Goal: Find specific page/section: Find specific page/section

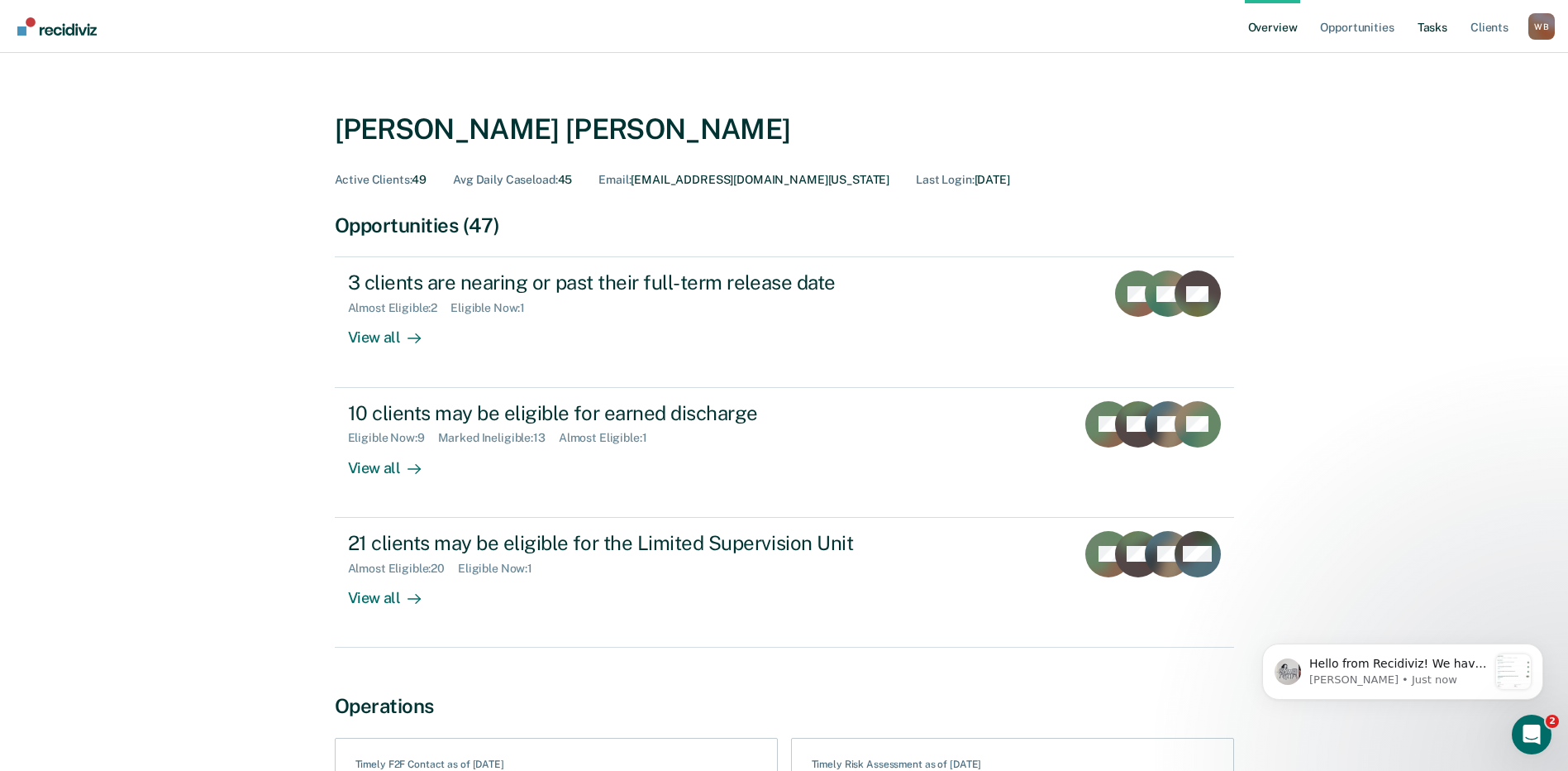
click at [1443, 26] on link "Tasks" at bounding box center [1432, 26] width 36 height 53
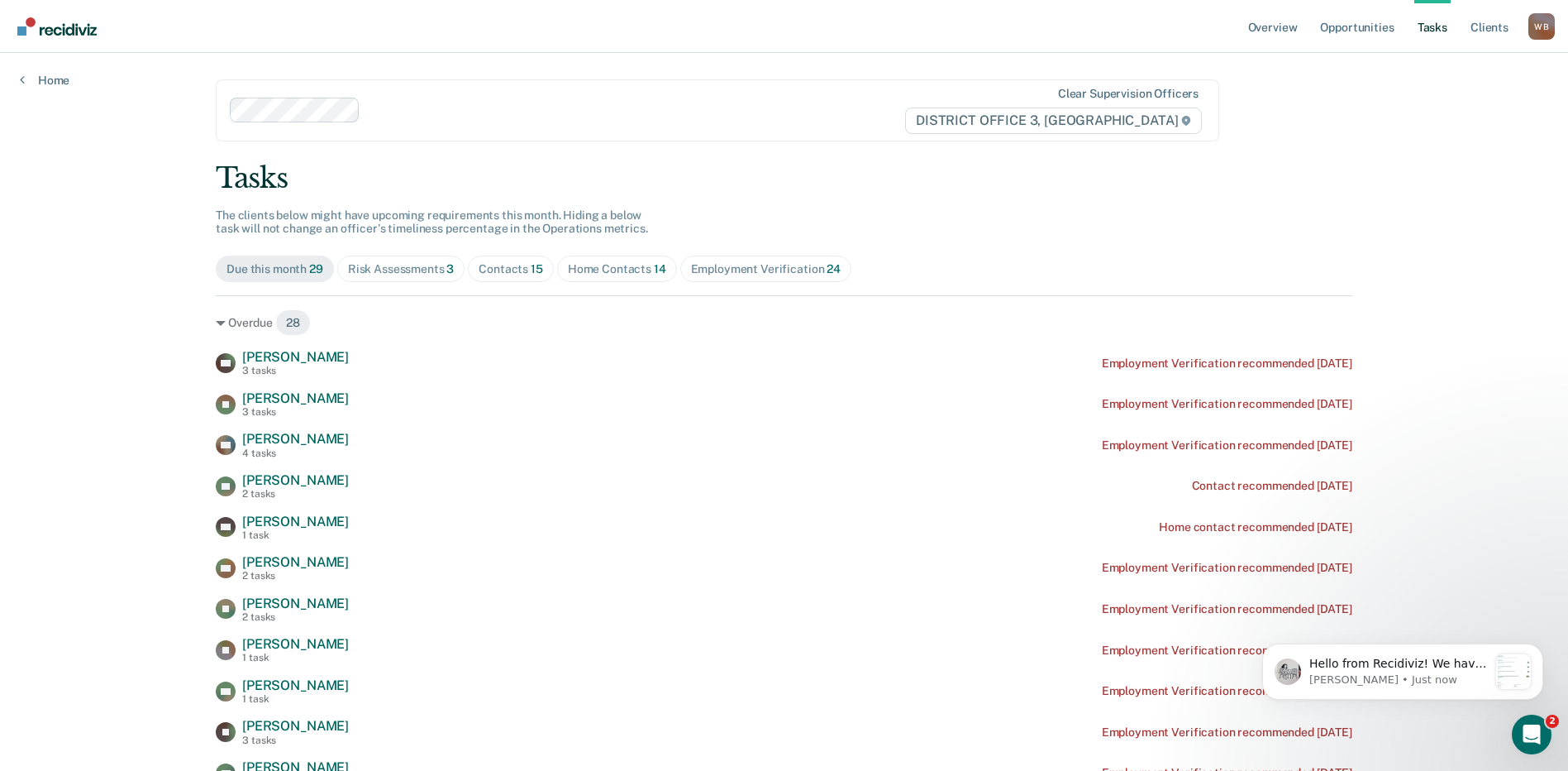
click at [415, 271] on div "Risk Assessments 3" at bounding box center [401, 269] width 107 height 14
